Goal: Task Accomplishment & Management: Manage account settings

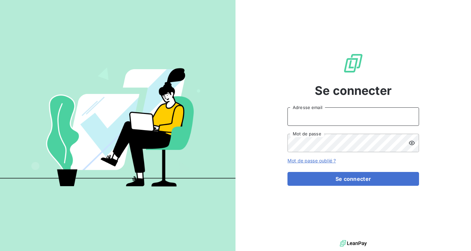
click at [320, 117] on input "Adresse email" at bounding box center [354, 116] width 132 height 18
type input "[PERSON_NAME][EMAIL_ADDRESS][DOMAIN_NAME]"
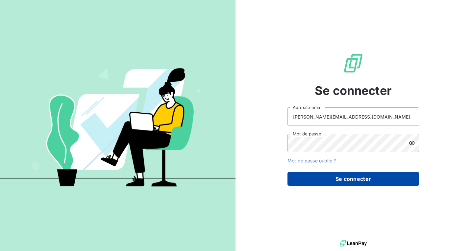
click at [332, 178] on button "Se connecter" at bounding box center [354, 179] width 132 height 14
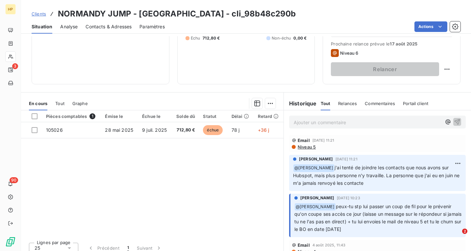
scroll to position [92, 0]
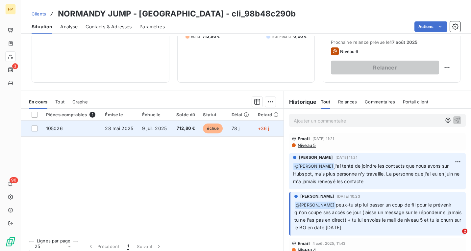
click at [111, 133] on td "28 mai 2025" at bounding box center [119, 128] width 37 height 16
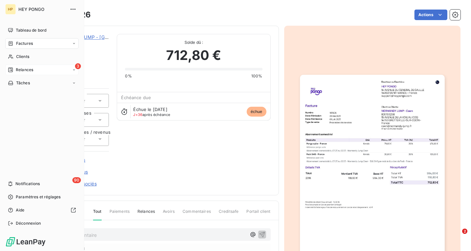
click at [19, 70] on span "Relances" at bounding box center [24, 70] width 17 height 6
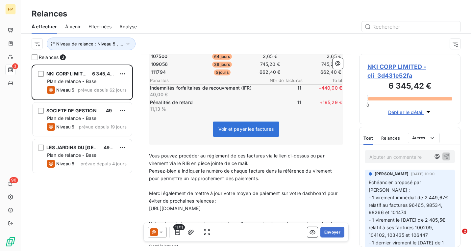
scroll to position [285, 0]
